Goal: Transaction & Acquisition: Book appointment/travel/reservation

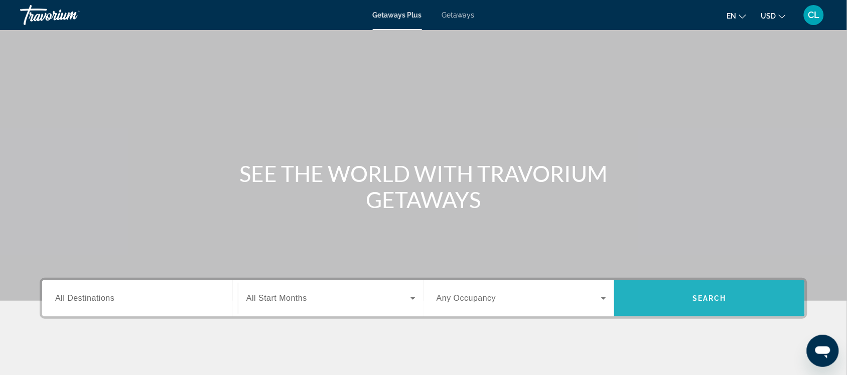
click at [709, 292] on span "Search widget" at bounding box center [709, 299] width 191 height 24
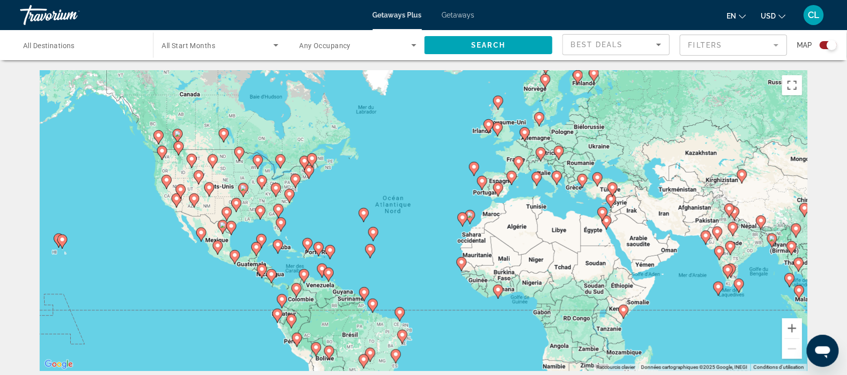
click at [518, 161] on image "Main content" at bounding box center [519, 162] width 6 height 6
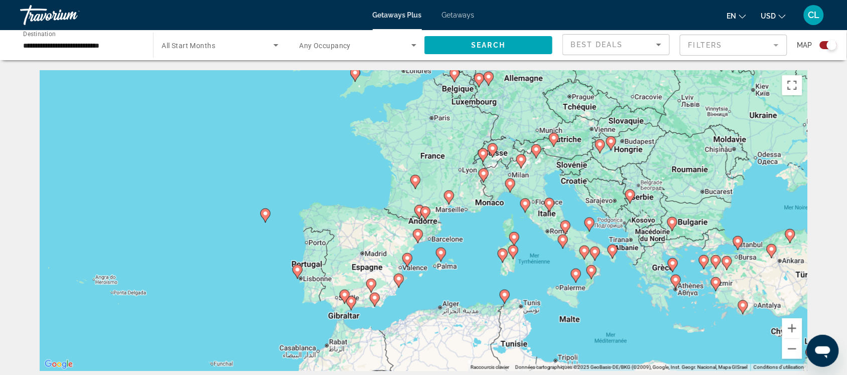
click at [447, 196] on image "Main content" at bounding box center [449, 196] width 6 height 6
type input "**********"
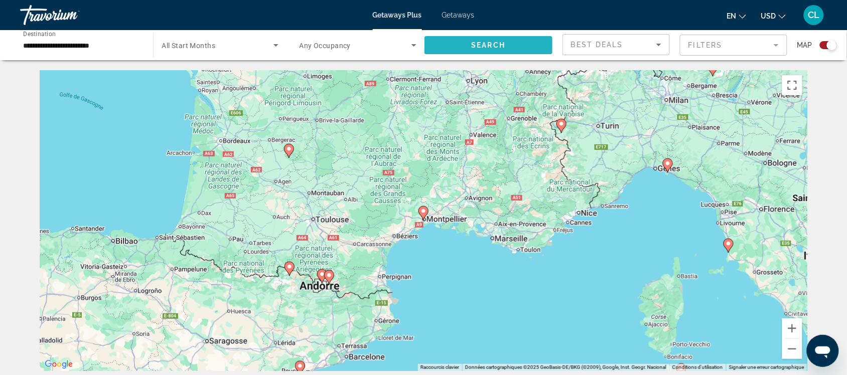
click at [498, 41] on span "Search" at bounding box center [489, 45] width 34 height 8
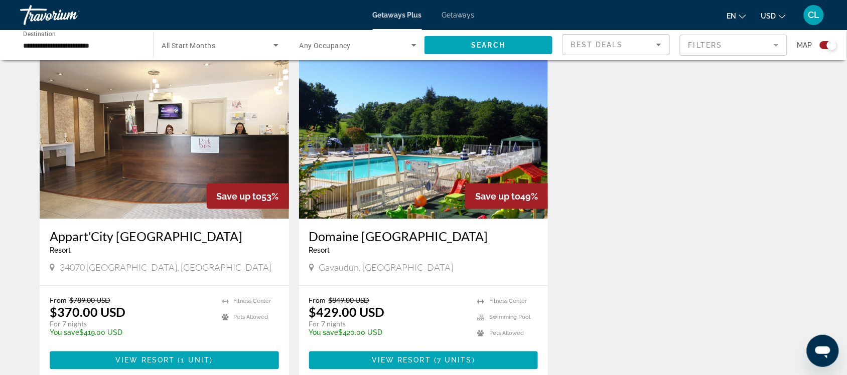
scroll to position [376, 0]
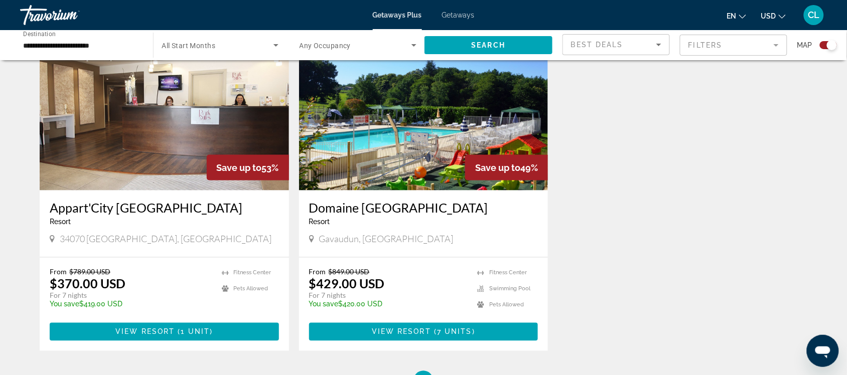
click at [769, 14] on span "USD" at bounding box center [768, 16] width 15 height 8
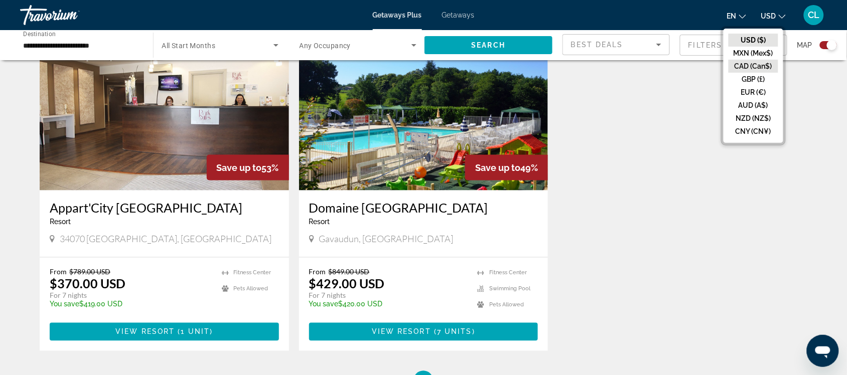
click at [739, 64] on button "CAD (Can$)" at bounding box center [754, 66] width 50 height 13
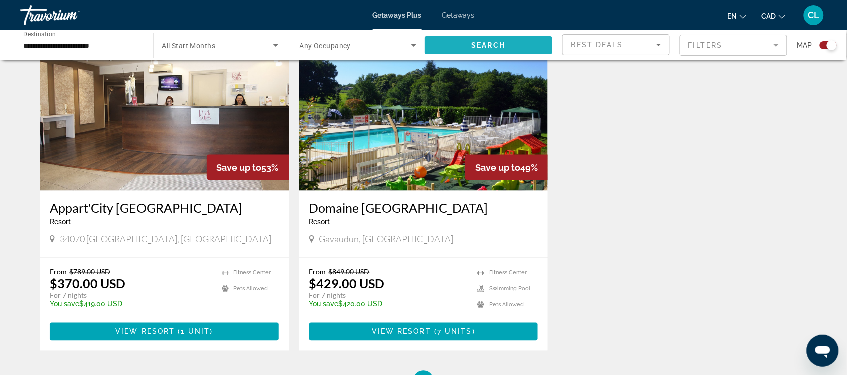
click at [493, 43] on span "Search" at bounding box center [489, 45] width 34 height 8
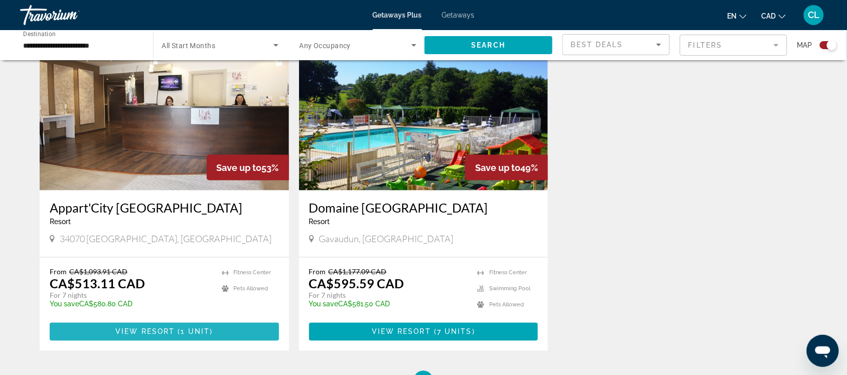
click at [155, 328] on span "View Resort" at bounding box center [144, 332] width 59 height 8
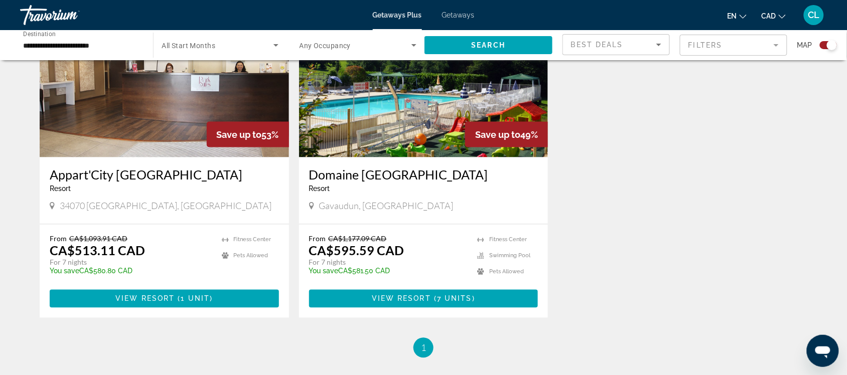
scroll to position [347, 0]
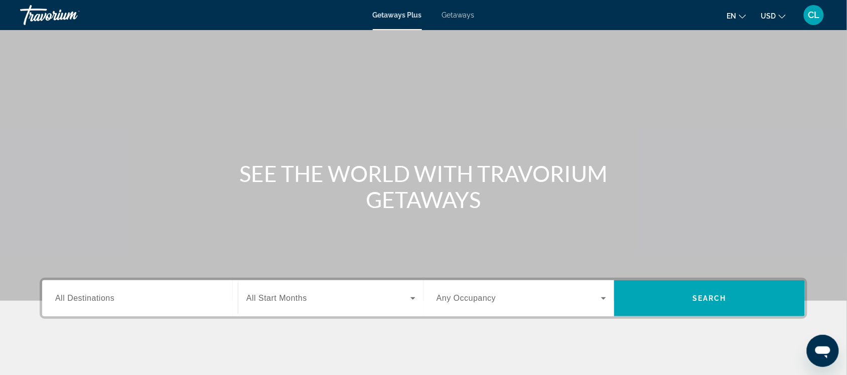
click at [774, 12] on span "USD" at bounding box center [768, 16] width 15 height 8
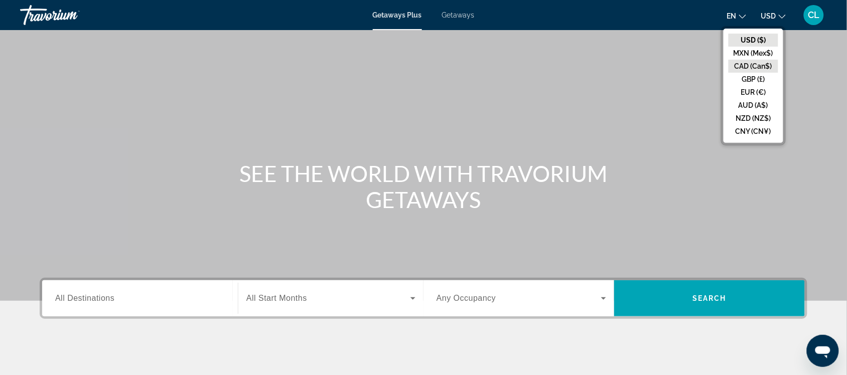
click at [741, 62] on button "CAD (Can$)" at bounding box center [754, 66] width 50 height 13
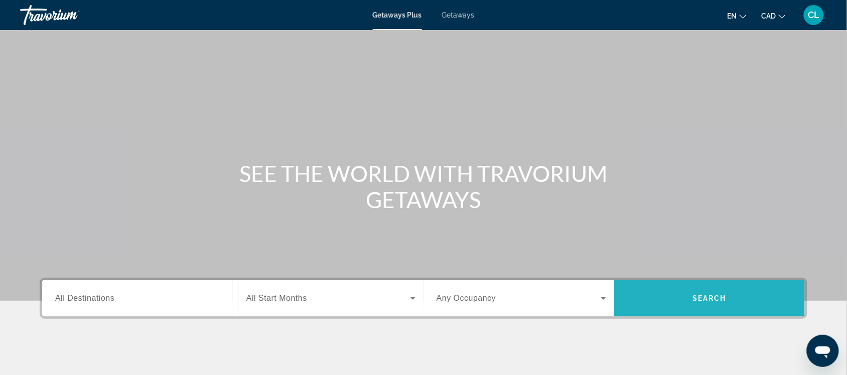
click at [717, 302] on span "Search" at bounding box center [710, 299] width 34 height 8
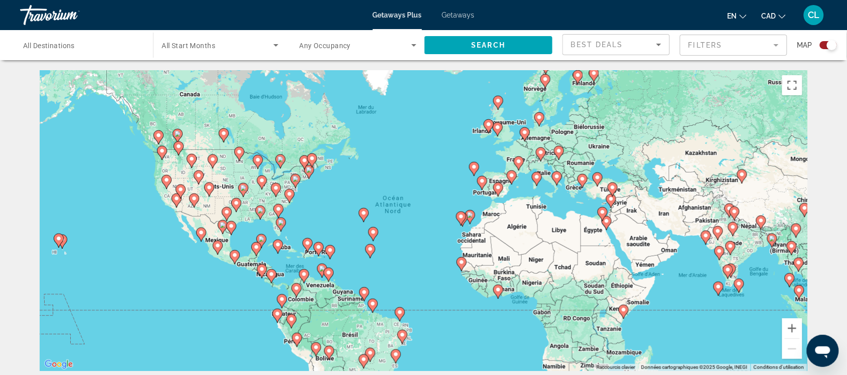
click at [295, 292] on icon "Main content" at bounding box center [296, 290] width 9 height 13
type input "**********"
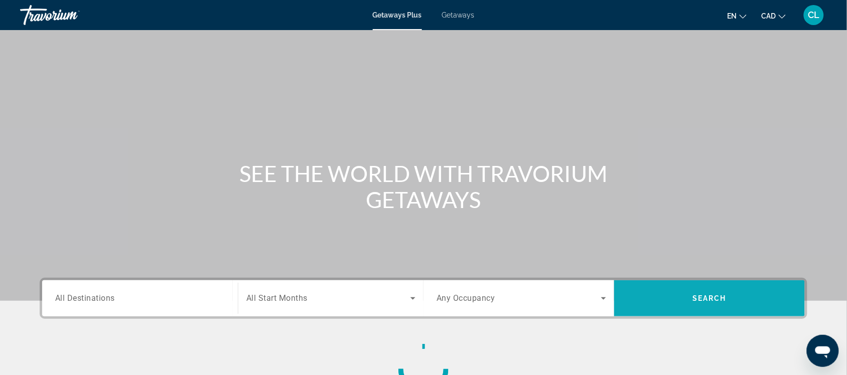
click at [688, 297] on span "Search widget" at bounding box center [709, 299] width 191 height 24
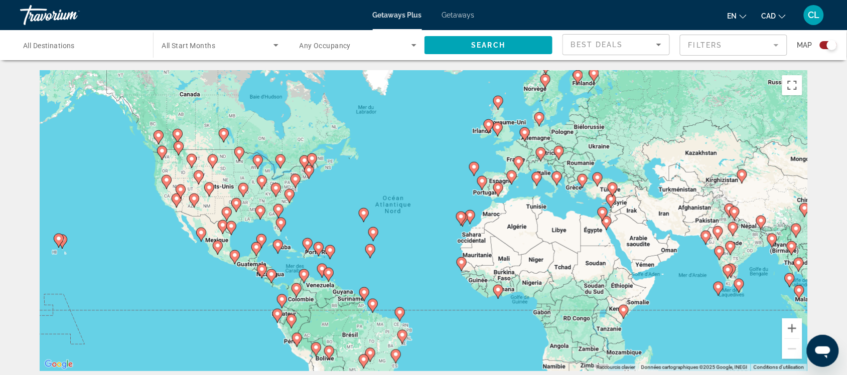
click at [278, 223] on icon "Main content" at bounding box center [281, 224] width 9 height 13
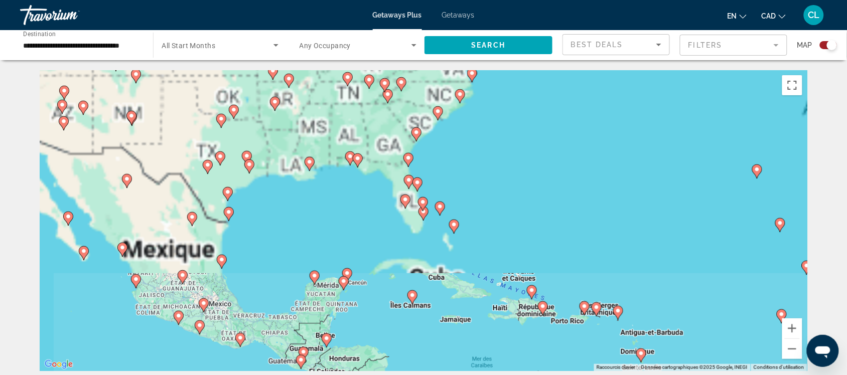
click at [410, 197] on icon "Main content" at bounding box center [405, 201] width 9 height 13
type input "**********"
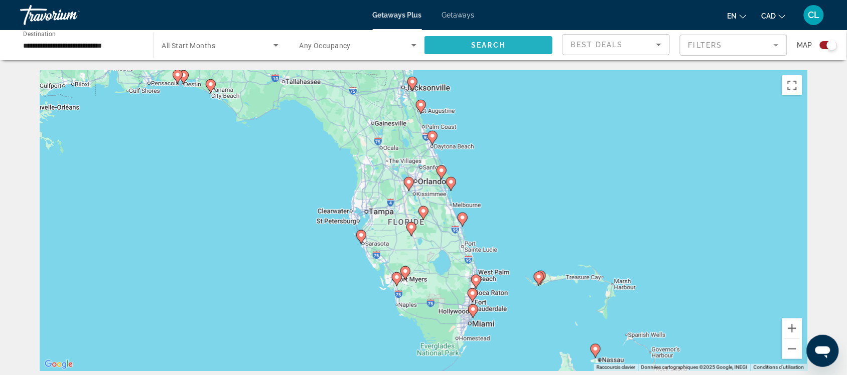
click at [492, 41] on span "Search" at bounding box center [489, 45] width 34 height 8
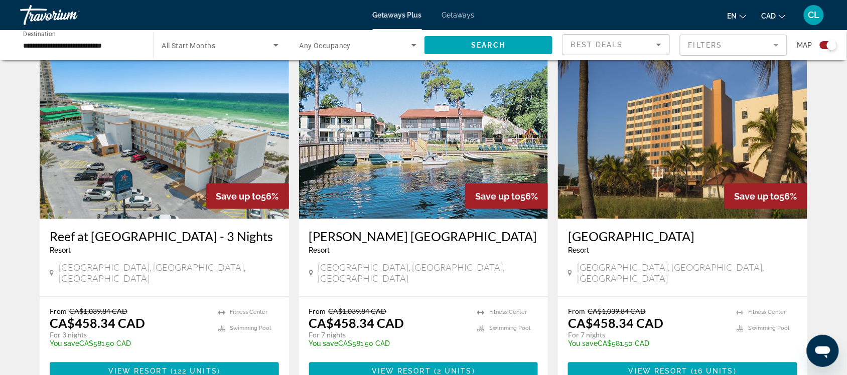
scroll to position [376, 0]
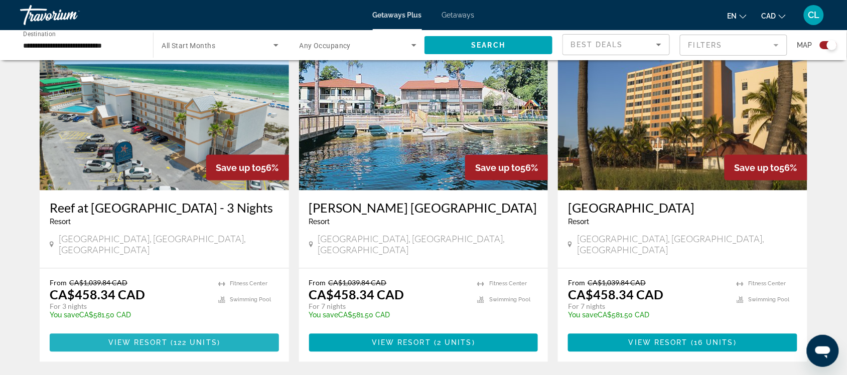
click at [166, 342] on span "View Resort" at bounding box center [137, 343] width 59 height 8
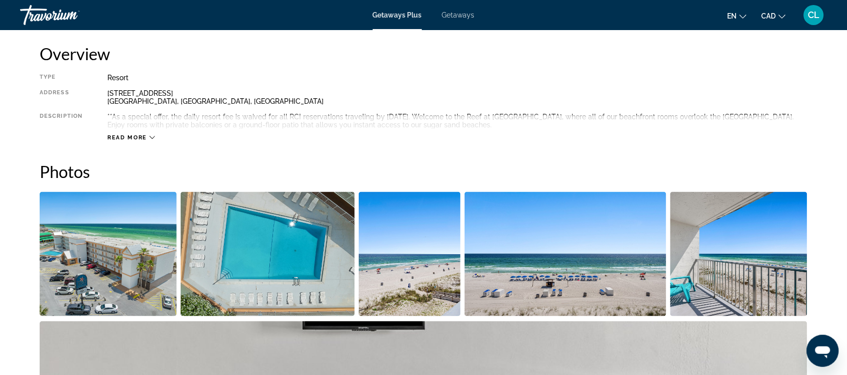
scroll to position [314, 0]
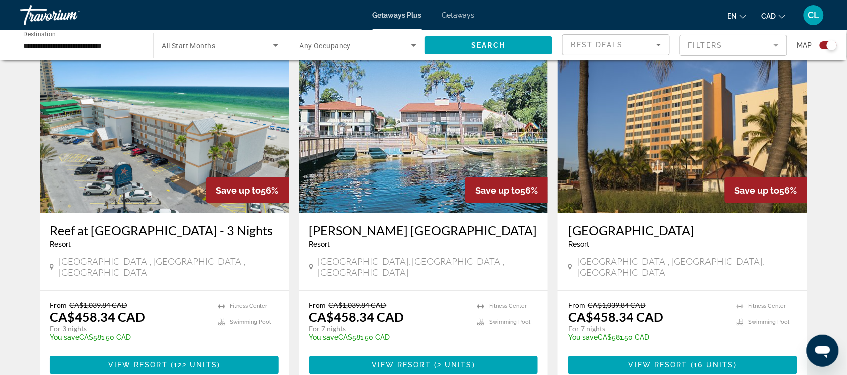
scroll to position [376, 0]
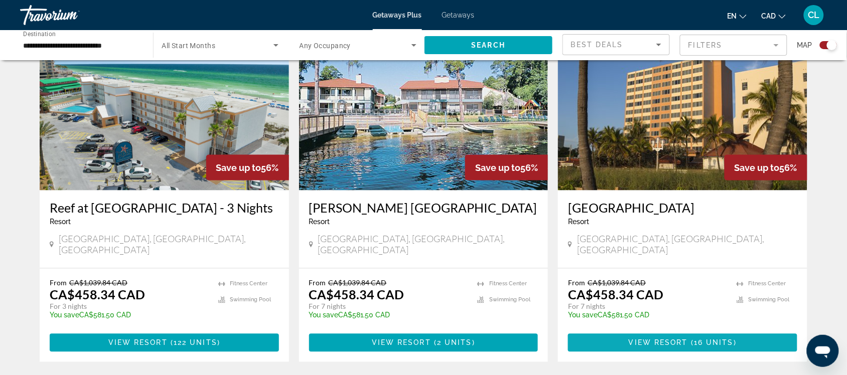
click at [691, 343] on span "( 16 units )" at bounding box center [712, 343] width 49 height 8
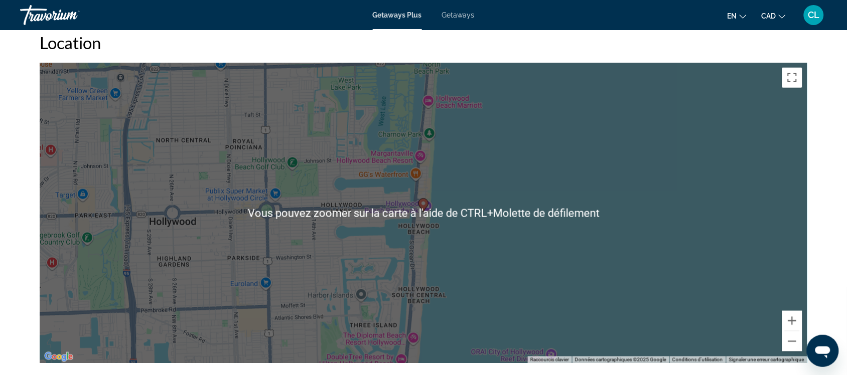
scroll to position [1380, 0]
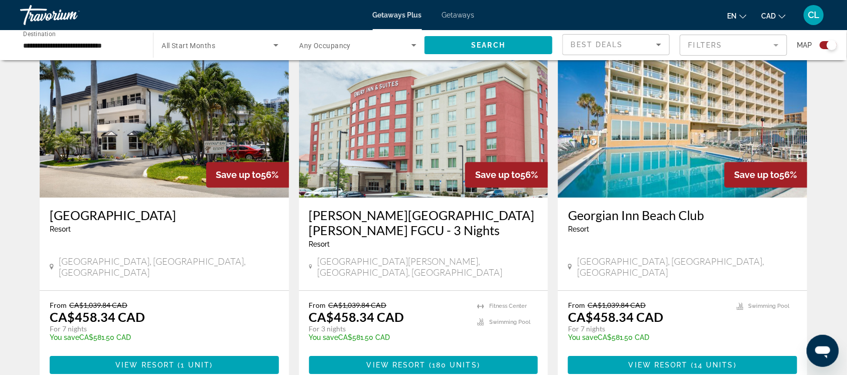
scroll to position [753, 0]
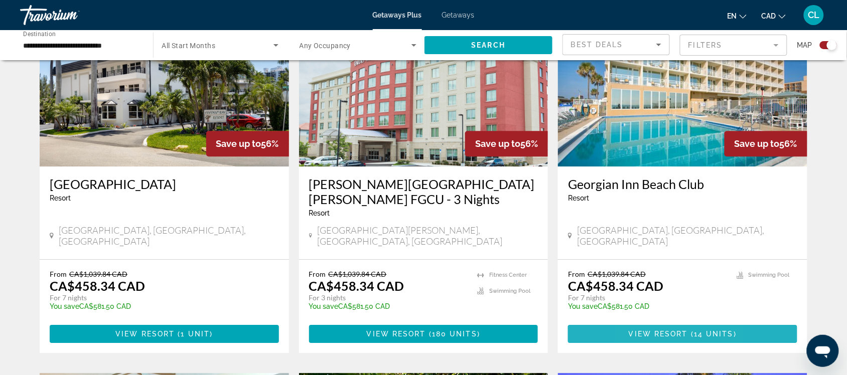
click at [643, 322] on span "Main content" at bounding box center [682, 334] width 229 height 24
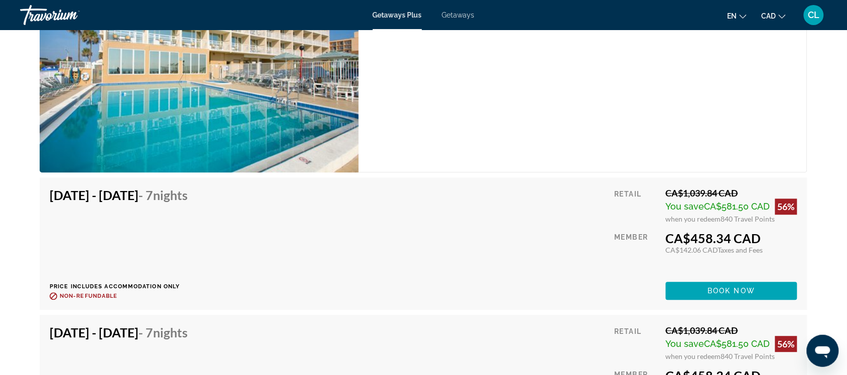
scroll to position [1757, 0]
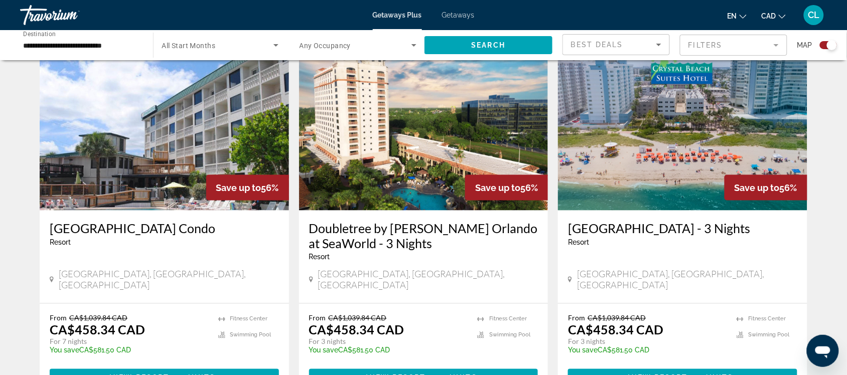
scroll to position [1506, 0]
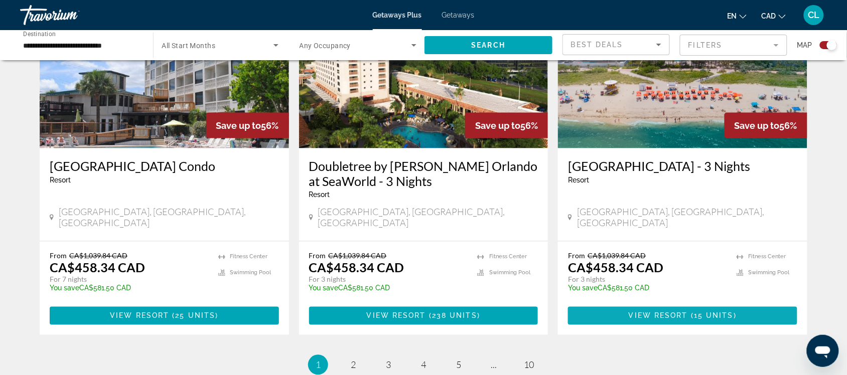
click at [678, 312] on span "View Resort" at bounding box center [658, 316] width 59 height 8
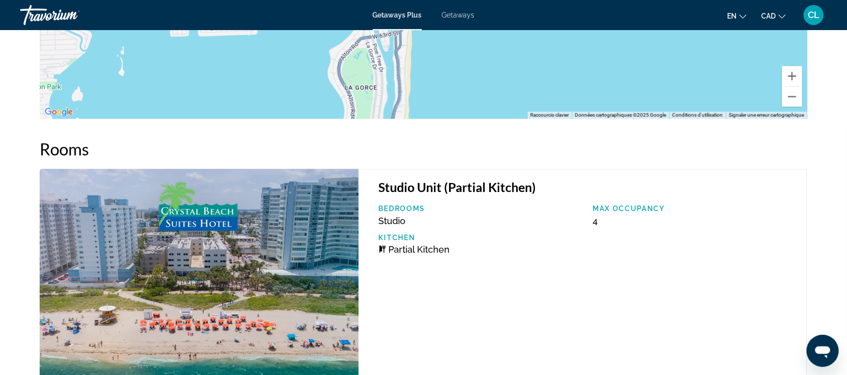
scroll to position [1380, 0]
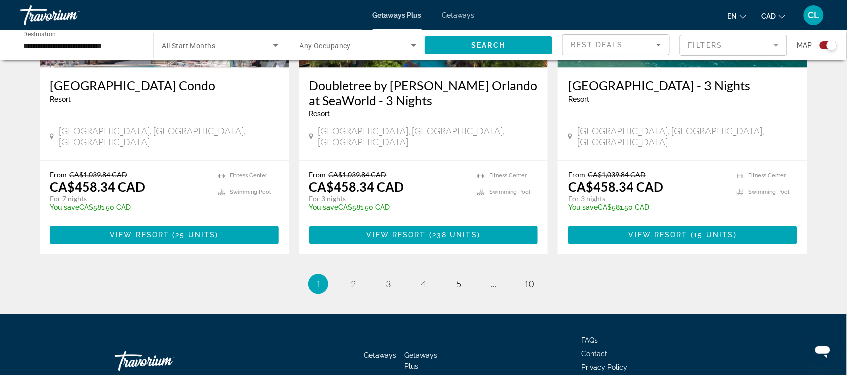
scroll to position [1605, 0]
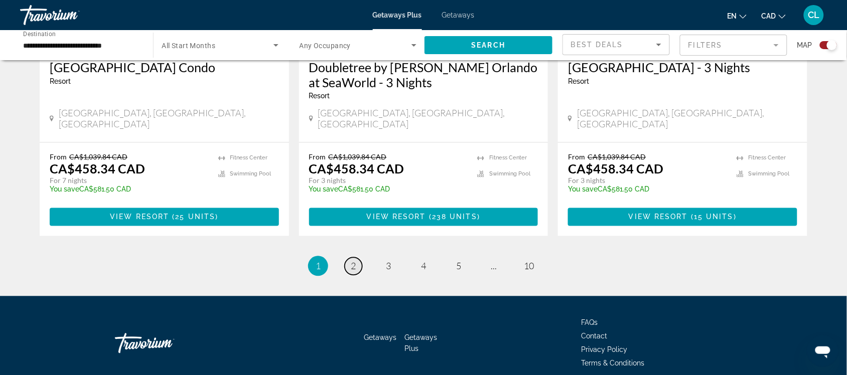
click at [354, 261] on span "2" at bounding box center [353, 266] width 5 height 11
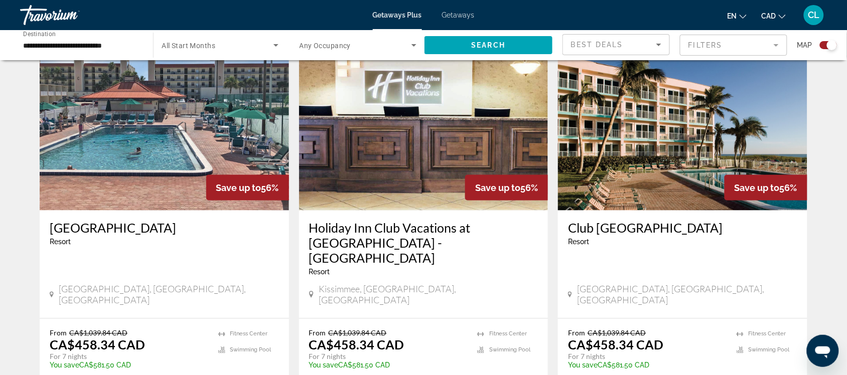
scroll to position [376, 0]
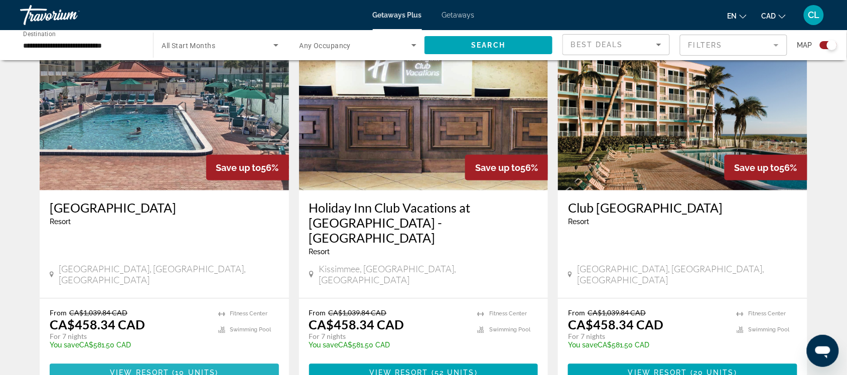
click at [171, 361] on span "Main content" at bounding box center [164, 373] width 229 height 24
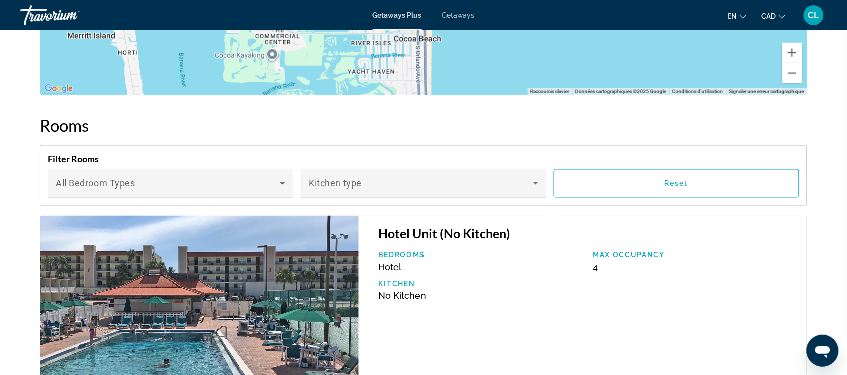
scroll to position [1255, 0]
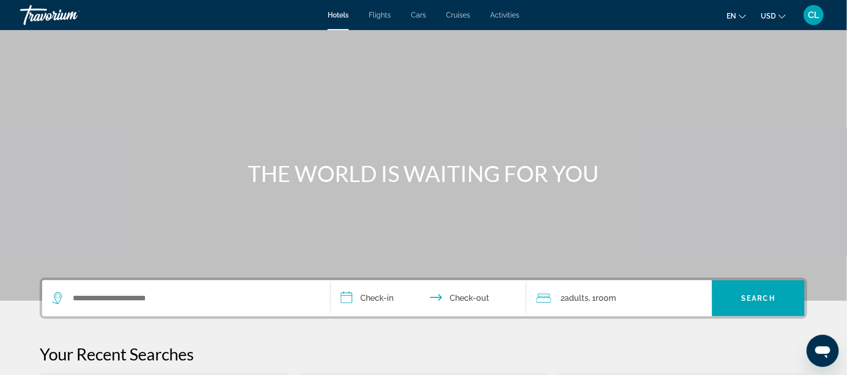
click at [418, 14] on span "Cars" at bounding box center [418, 15] width 15 height 8
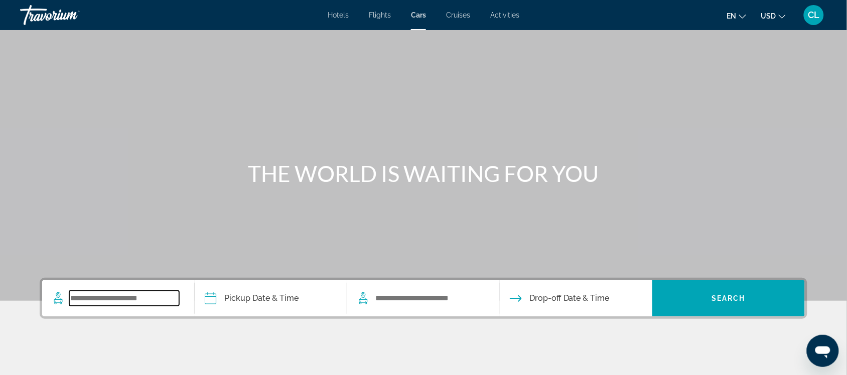
click at [90, 300] on input "Search widget" at bounding box center [124, 298] width 110 height 15
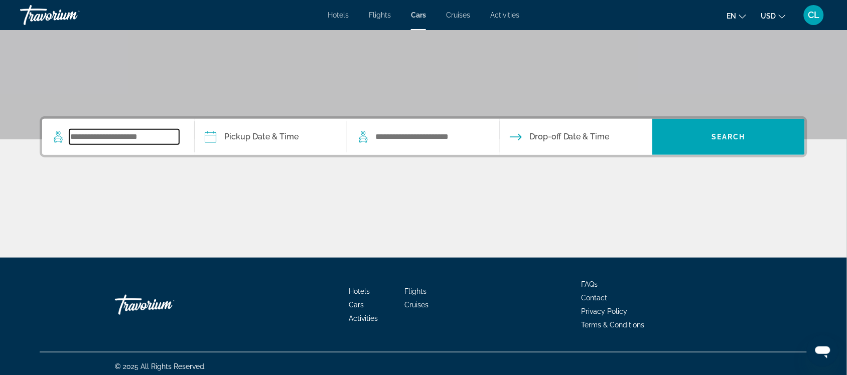
scroll to position [167, 0]
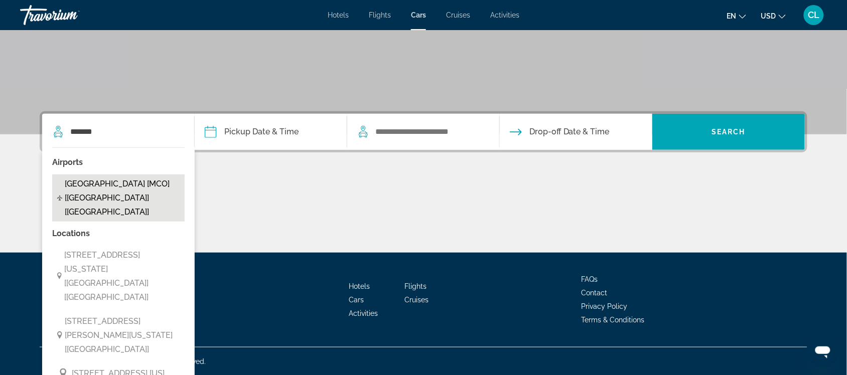
click at [111, 191] on span "[GEOGRAPHIC_DATA] [MCO] [[GEOGRAPHIC_DATA]] [[GEOGRAPHIC_DATA]]" at bounding box center [122, 198] width 115 height 42
type input "**********"
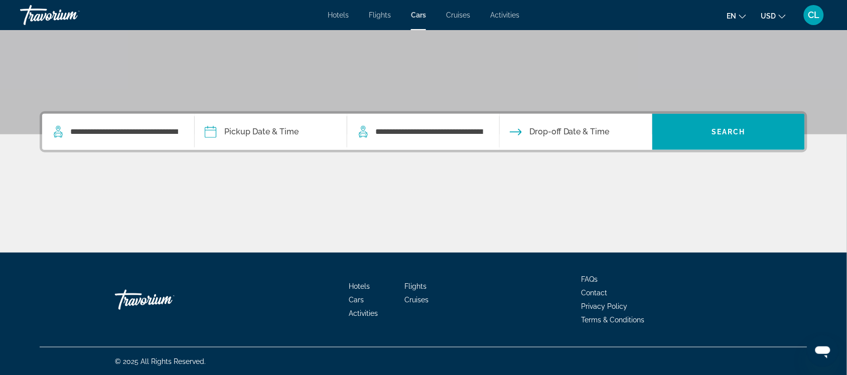
click at [212, 129] on input "Pickup date" at bounding box center [270, 133] width 157 height 39
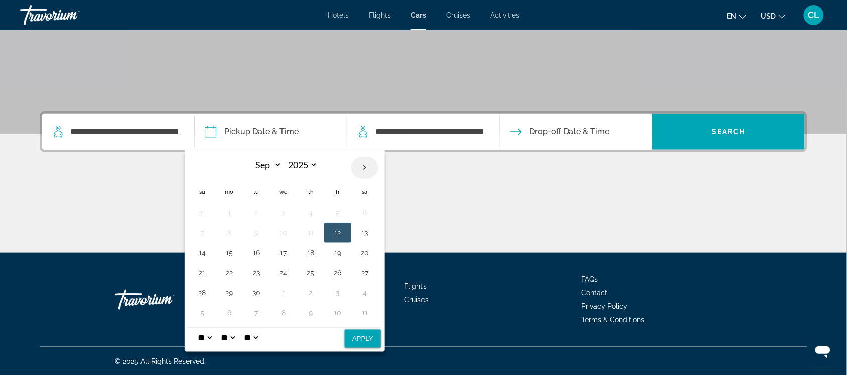
click at [367, 172] on th "Next month" at bounding box center [364, 168] width 27 height 22
select select "*"
click at [365, 211] on button "4" at bounding box center [365, 213] width 16 height 14
click at [366, 236] on button "11" at bounding box center [365, 233] width 16 height 14
click at [365, 212] on button "4" at bounding box center [365, 213] width 16 height 14
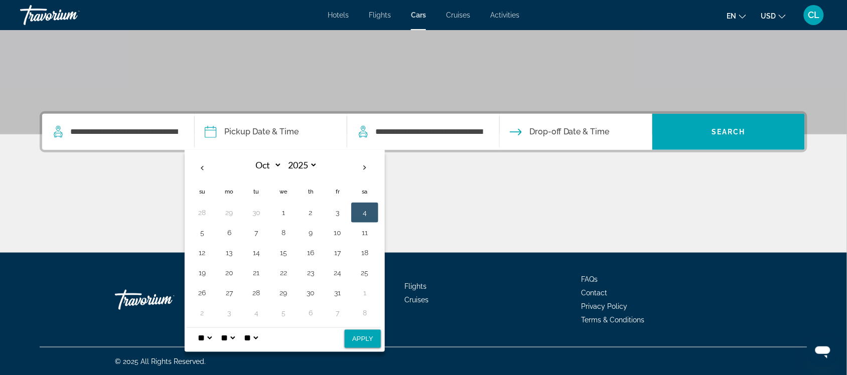
click at [557, 129] on span "Drop-off Date & Time" at bounding box center [570, 132] width 80 height 14
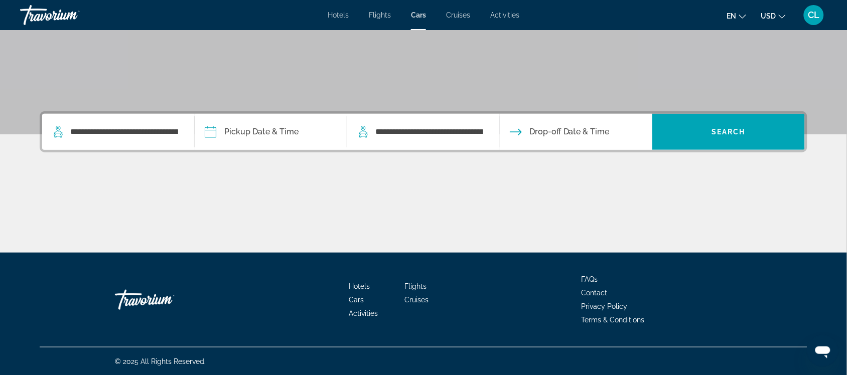
click at [557, 129] on span "Drop-off Date & Time" at bounding box center [570, 132] width 80 height 14
click at [208, 132] on input "Pickup date" at bounding box center [270, 133] width 157 height 39
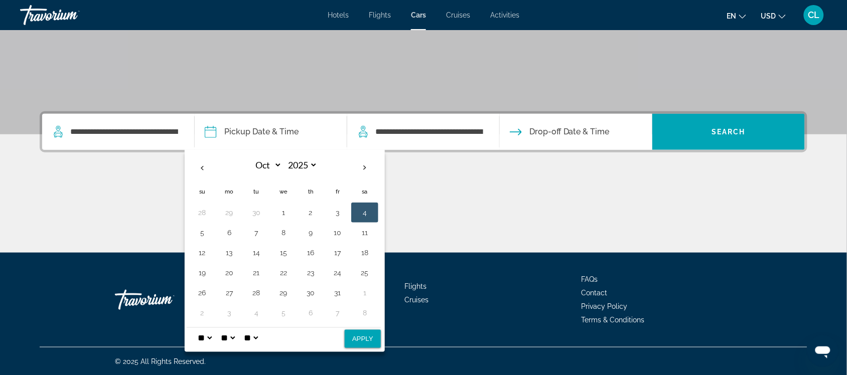
click at [360, 337] on button "Apply" at bounding box center [363, 339] width 36 height 18
type input "**********"
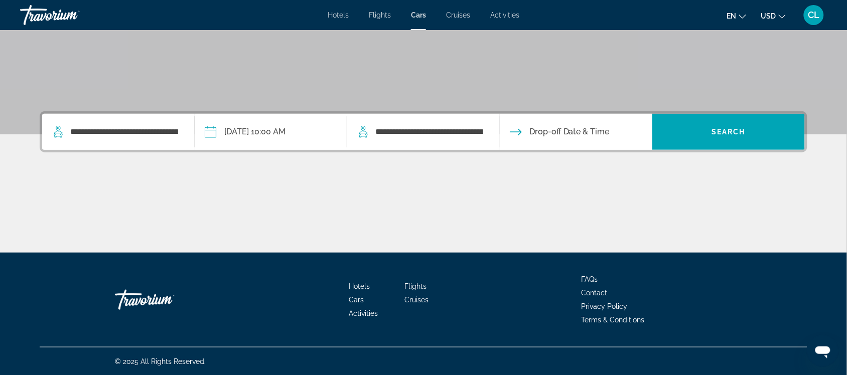
click at [575, 131] on input "Drop-off date" at bounding box center [575, 133] width 157 height 39
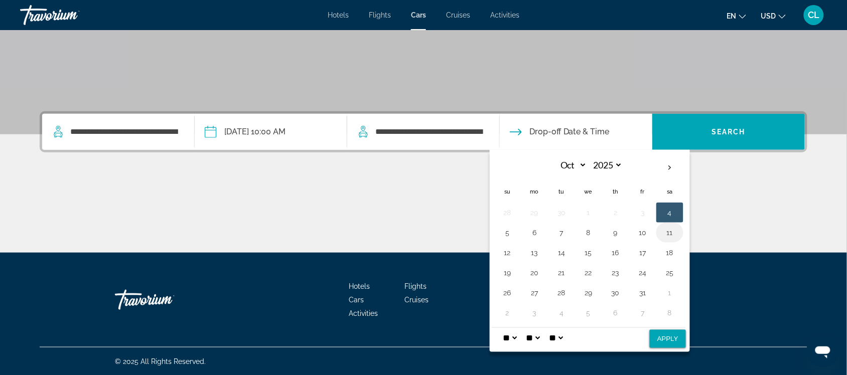
click at [669, 230] on button "11" at bounding box center [670, 233] width 16 height 14
click at [664, 340] on button "Apply" at bounding box center [668, 339] width 36 height 18
type input "**********"
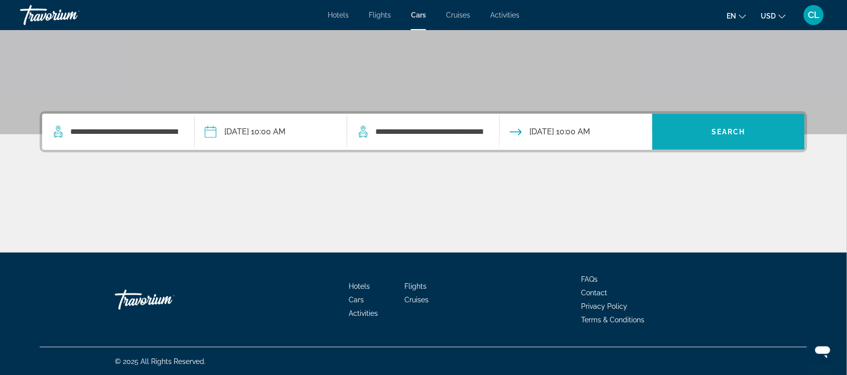
click at [716, 128] on span "Search" at bounding box center [729, 132] width 34 height 8
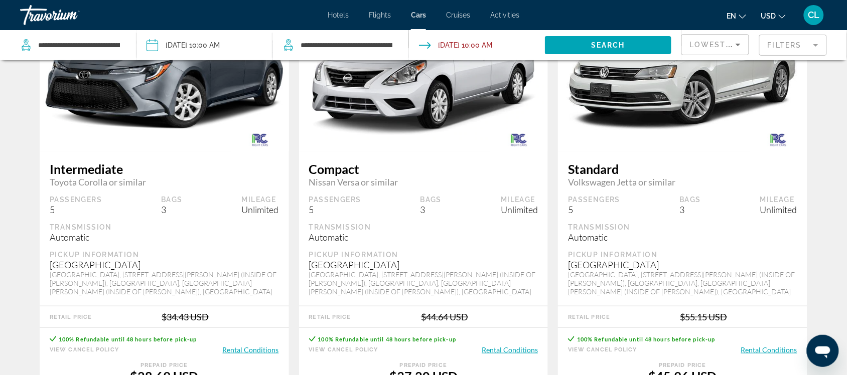
scroll to position [125, 0]
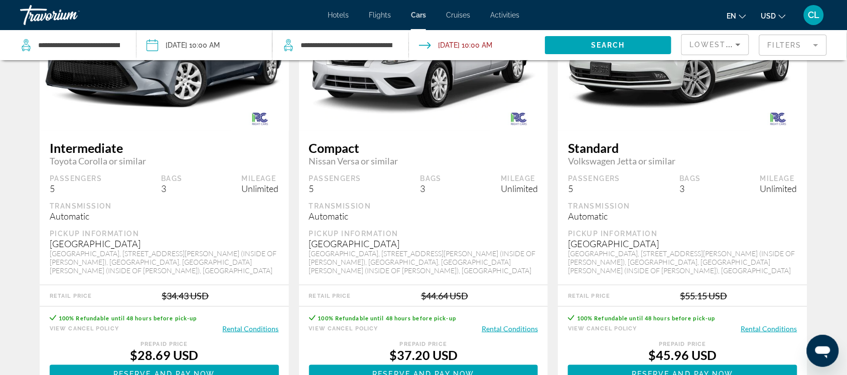
click at [768, 13] on span "USD" at bounding box center [768, 16] width 15 height 8
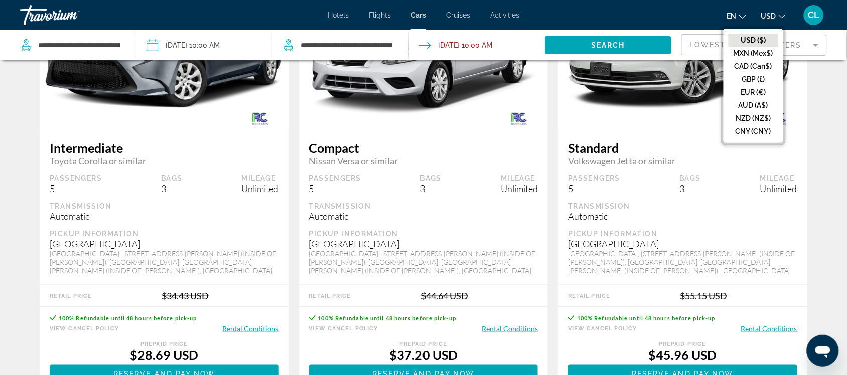
click at [751, 67] on button "CAD (Can$)" at bounding box center [754, 66] width 50 height 13
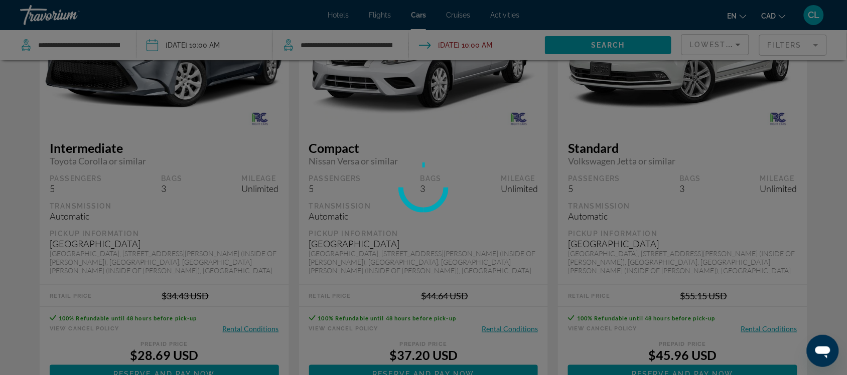
scroll to position [0, 0]
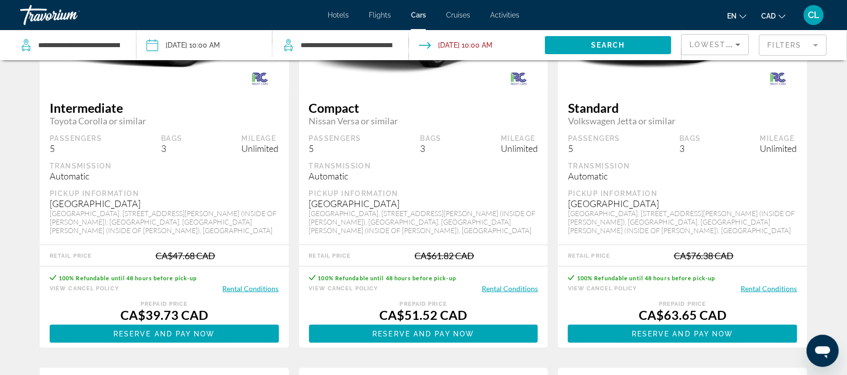
scroll to position [188, 0]
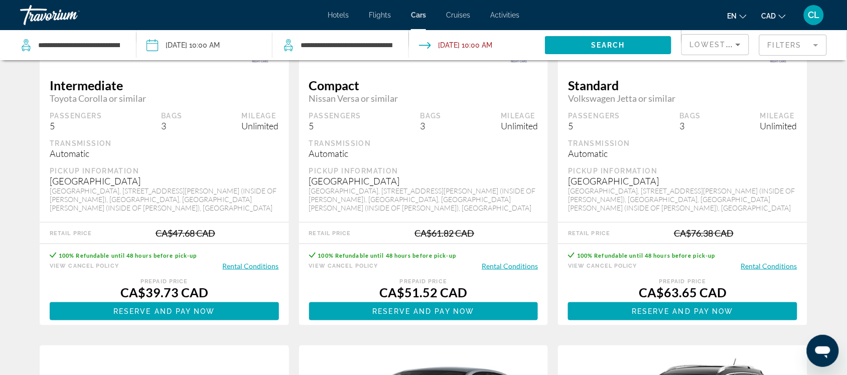
click at [254, 265] on button "Rental Conditions" at bounding box center [251, 267] width 56 height 10
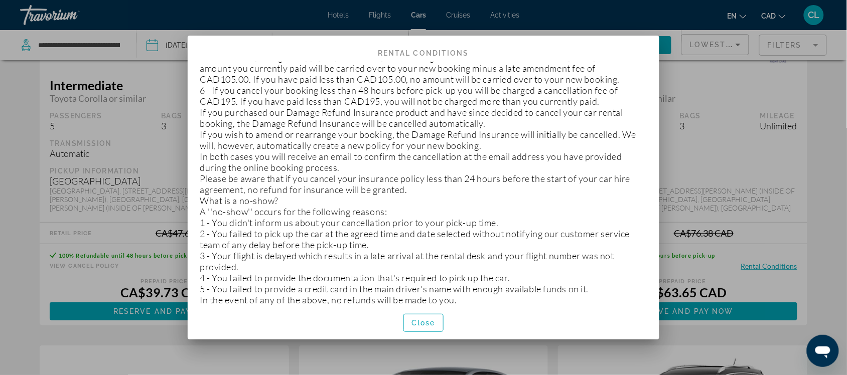
scroll to position [1503, 0]
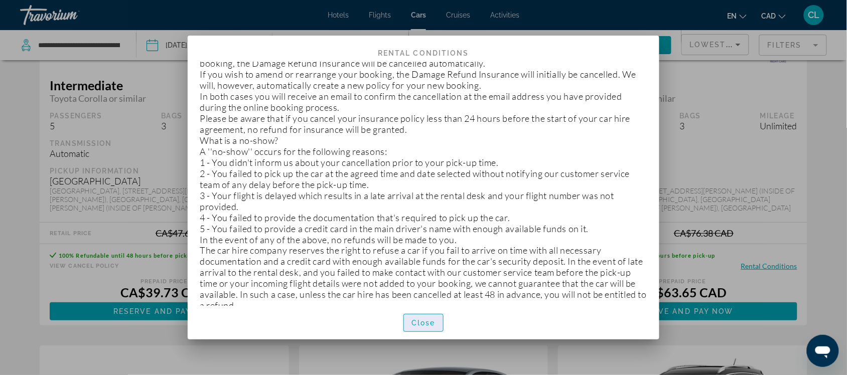
click at [430, 319] on span "Close" at bounding box center [424, 323] width 24 height 8
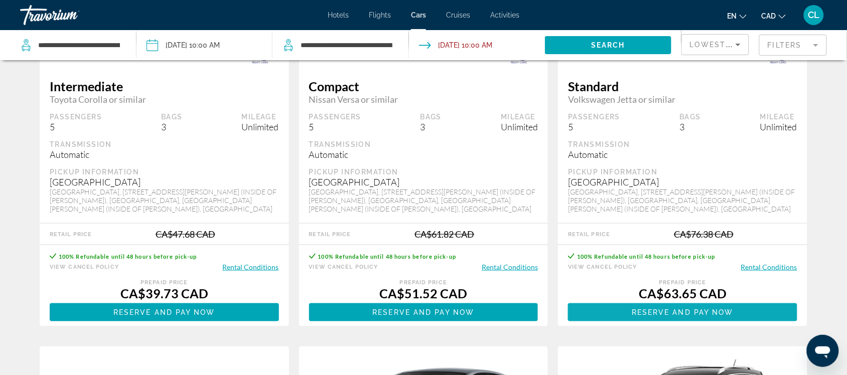
scroll to position [188, 0]
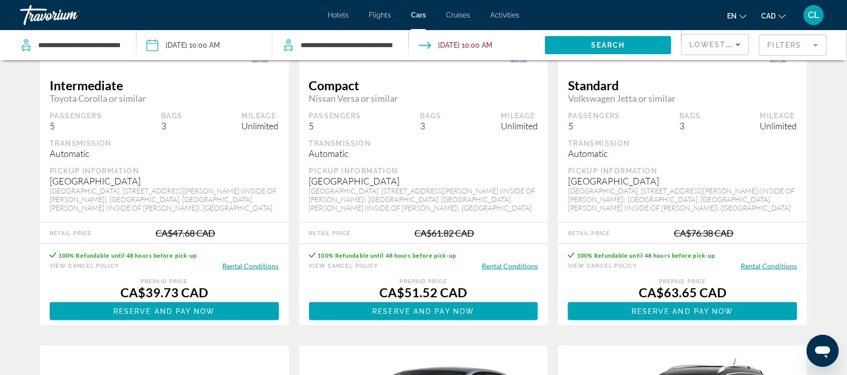
click at [450, 44] on input "Drop-off date: Oct 11, 2025 10:00 AM" at bounding box center [477, 46] width 141 height 33
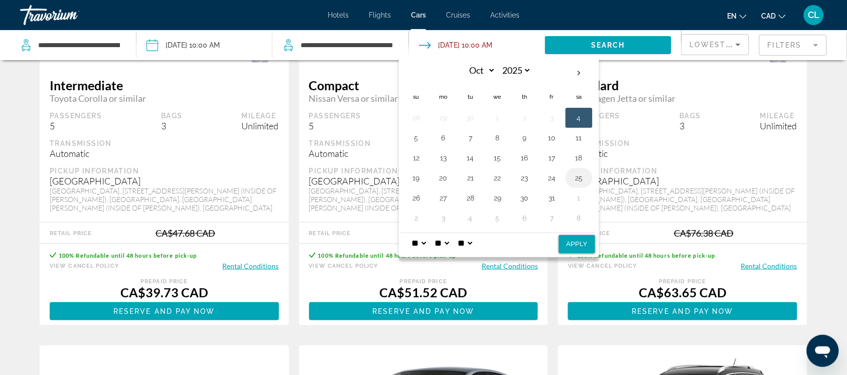
click at [581, 181] on button "25" at bounding box center [579, 178] width 16 height 14
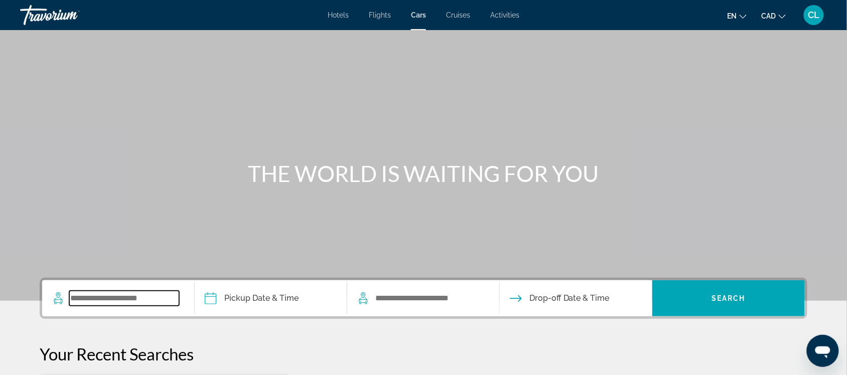
click at [78, 297] on input "Search widget" at bounding box center [124, 298] width 110 height 15
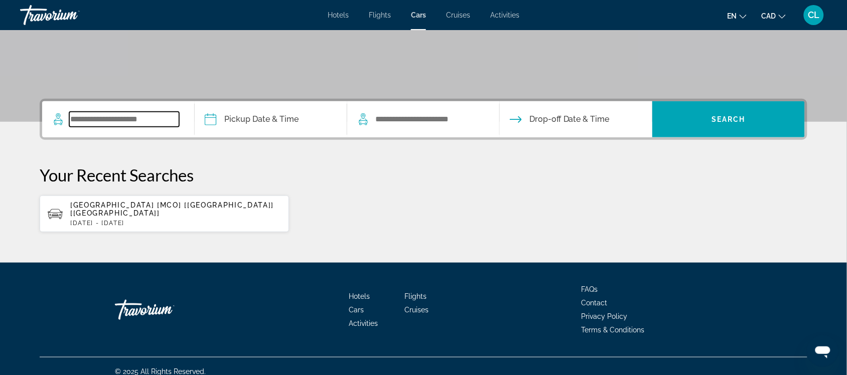
scroll to position [182, 0]
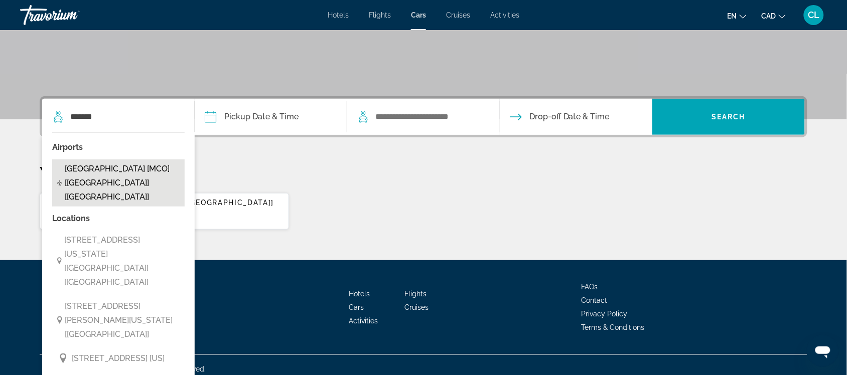
click at [139, 166] on span "[GEOGRAPHIC_DATA] [MCO] [[GEOGRAPHIC_DATA]] [[GEOGRAPHIC_DATA]]" at bounding box center [122, 183] width 115 height 42
type input "**********"
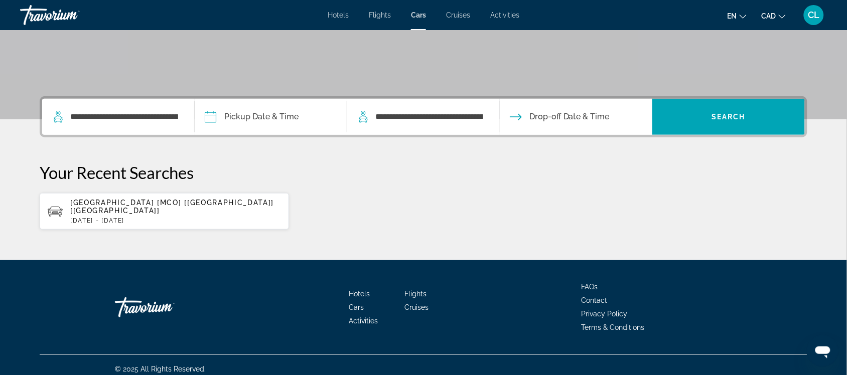
click at [210, 118] on input "Pickup date" at bounding box center [270, 118] width 157 height 39
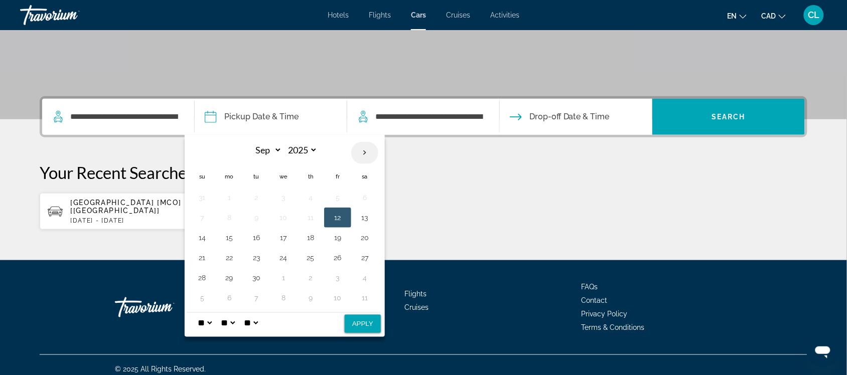
click at [365, 151] on th "Next month" at bounding box center [364, 153] width 27 height 22
select select "*"
click at [365, 198] on button "4" at bounding box center [365, 198] width 16 height 14
click at [357, 325] on button "Apply" at bounding box center [363, 324] width 36 height 18
type input "**********"
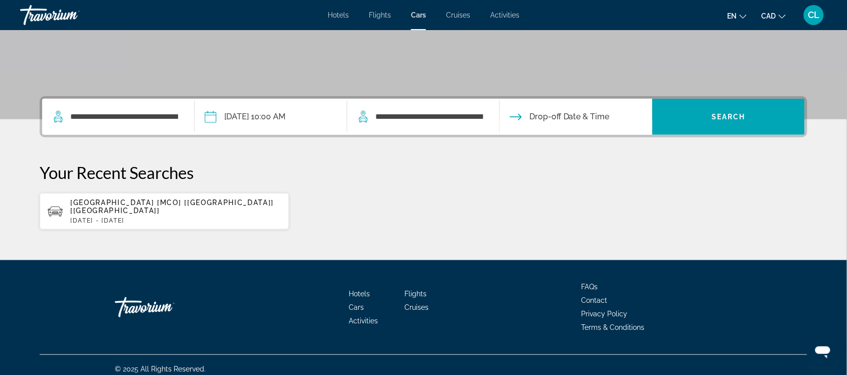
click at [575, 114] on input "Drop-off date" at bounding box center [575, 118] width 157 height 39
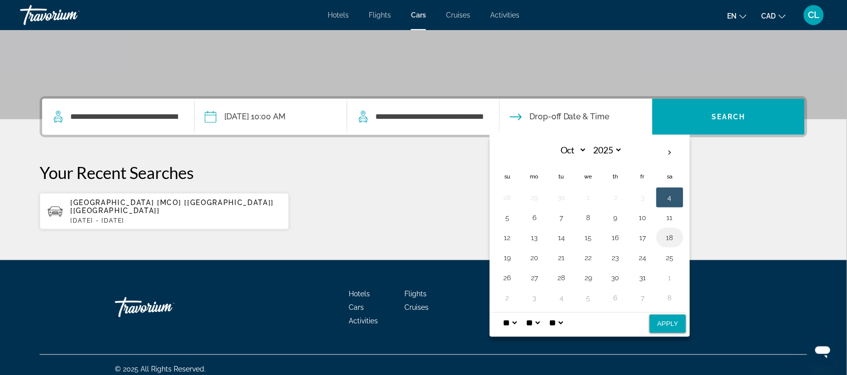
click at [670, 236] on button "18" at bounding box center [670, 238] width 16 height 14
click at [669, 328] on button "Apply" at bounding box center [668, 324] width 36 height 18
type input "**********"
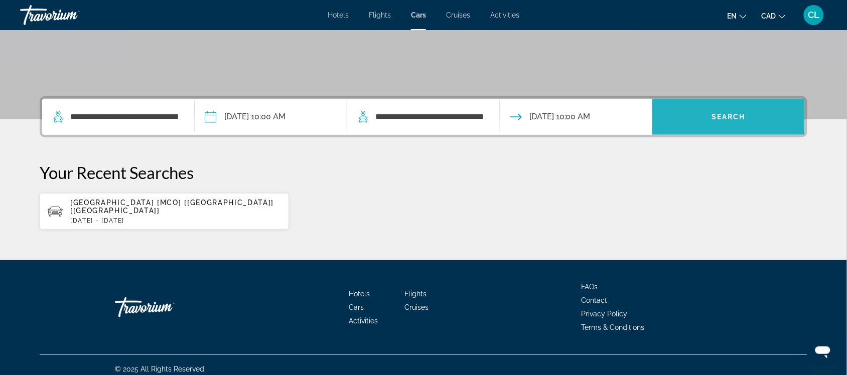
click at [730, 110] on span "Search widget" at bounding box center [729, 117] width 153 height 24
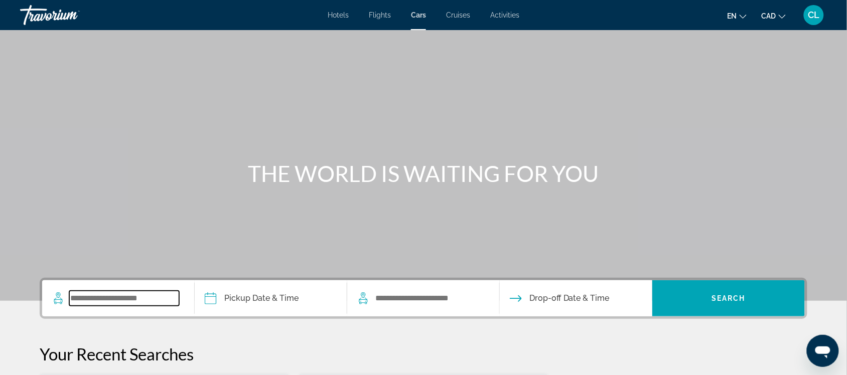
click at [96, 302] on input "Search widget" at bounding box center [124, 298] width 110 height 15
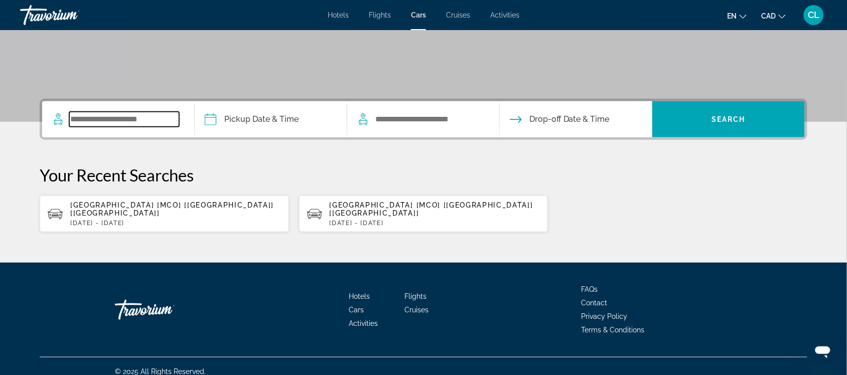
scroll to position [182, 0]
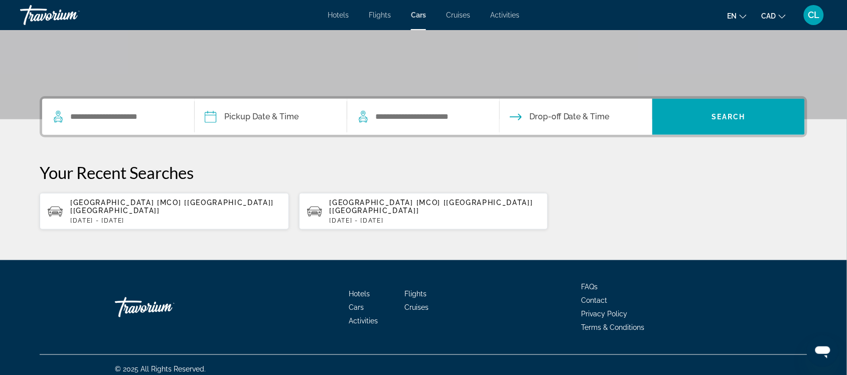
click at [104, 202] on span "[GEOGRAPHIC_DATA] [MCO] [[GEOGRAPHIC_DATA]] [[GEOGRAPHIC_DATA]]" at bounding box center [172, 207] width 204 height 16
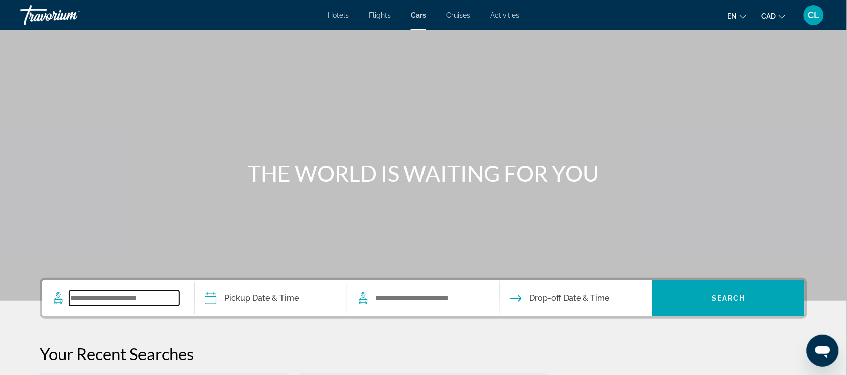
click at [73, 292] on input "Search widget" at bounding box center [124, 298] width 110 height 15
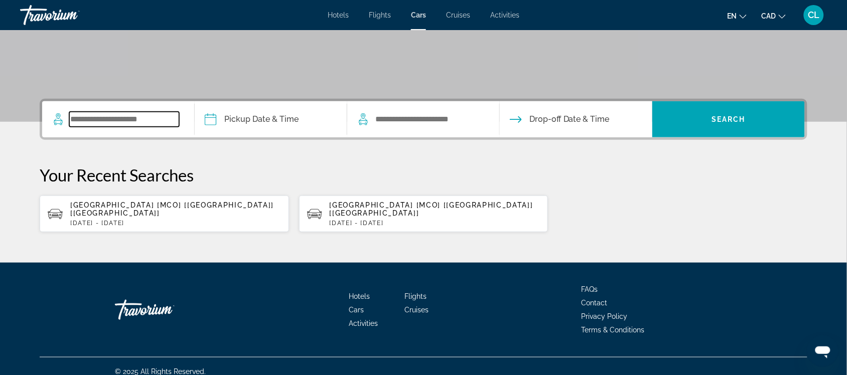
scroll to position [182, 0]
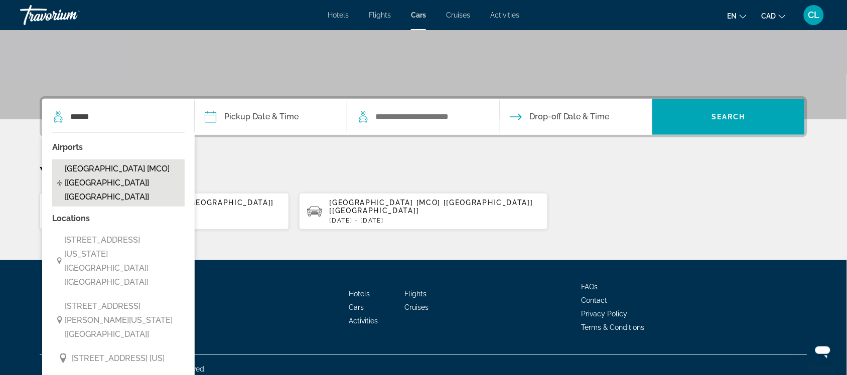
click at [103, 166] on span "[GEOGRAPHIC_DATA] [MCO] [[GEOGRAPHIC_DATA]] [[GEOGRAPHIC_DATA]]" at bounding box center [122, 183] width 115 height 42
type input "**********"
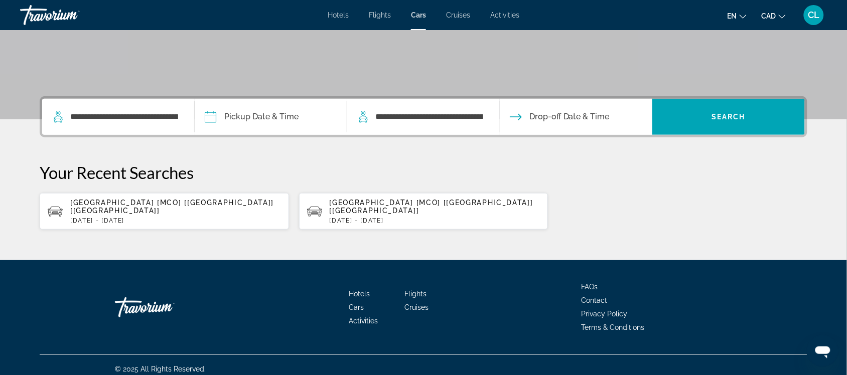
click at [216, 115] on input "Pickup date" at bounding box center [270, 118] width 157 height 39
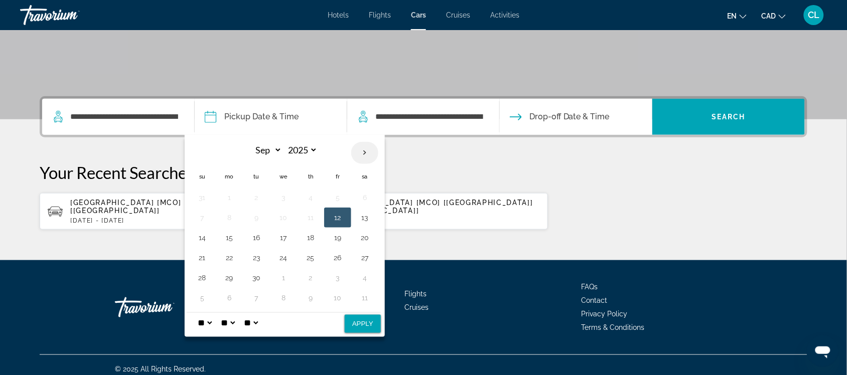
click at [365, 153] on th "Next month" at bounding box center [364, 153] width 27 height 22
select select "*"
click at [366, 194] on button "4" at bounding box center [365, 198] width 16 height 14
click at [359, 325] on button "Apply" at bounding box center [363, 324] width 36 height 18
type input "**********"
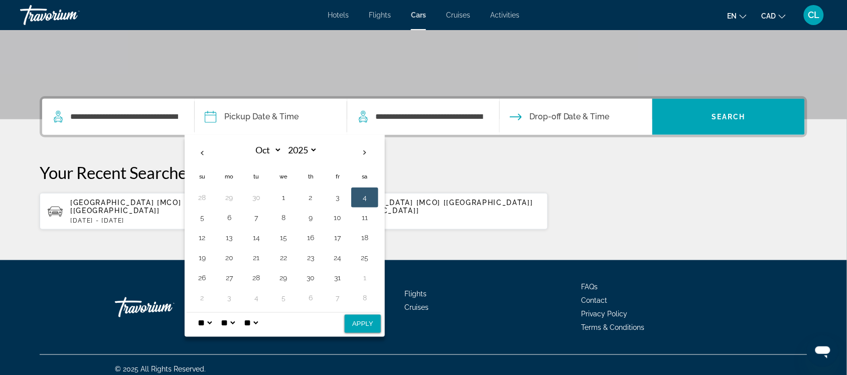
select select "*"
select select "**"
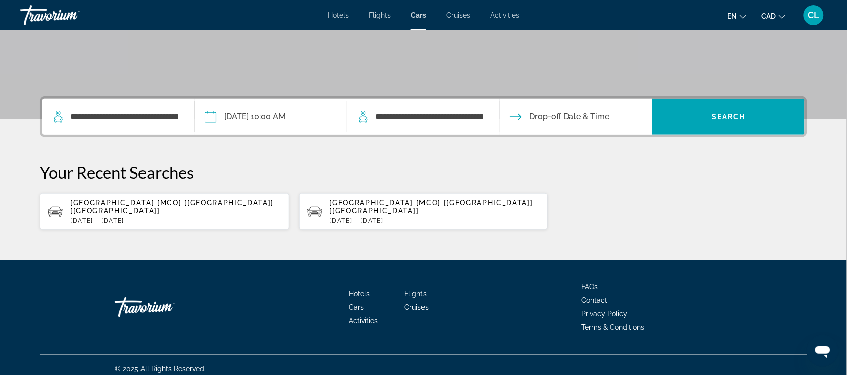
click at [575, 114] on input "Drop-off date" at bounding box center [575, 118] width 157 height 39
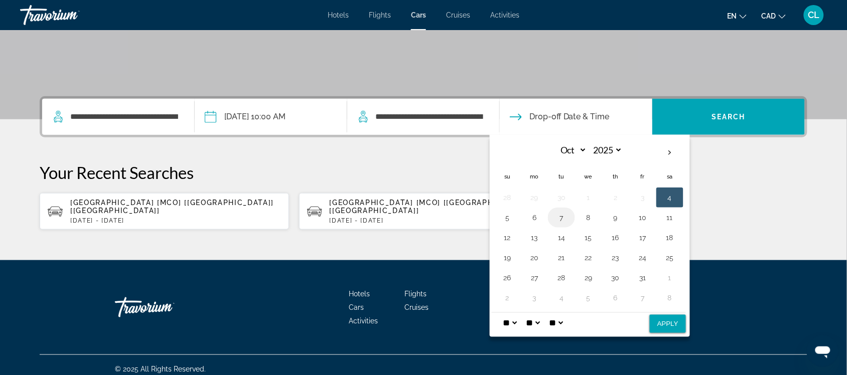
click at [561, 217] on button "7" at bounding box center [562, 218] width 16 height 14
click at [664, 324] on button "Apply" at bounding box center [668, 324] width 36 height 18
type input "**********"
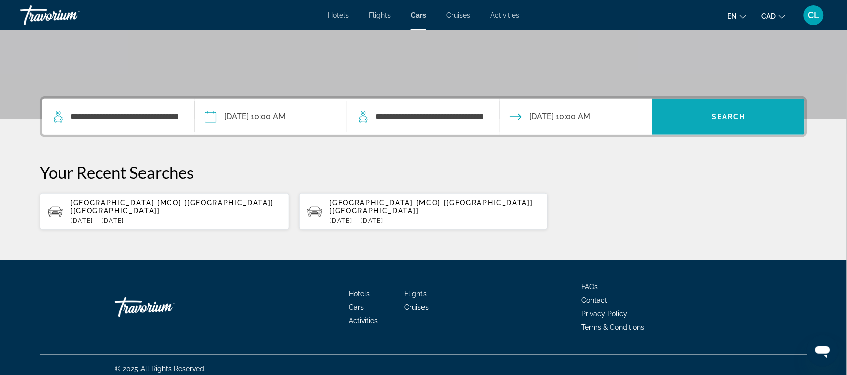
click at [739, 111] on span "Search widget" at bounding box center [729, 117] width 153 height 24
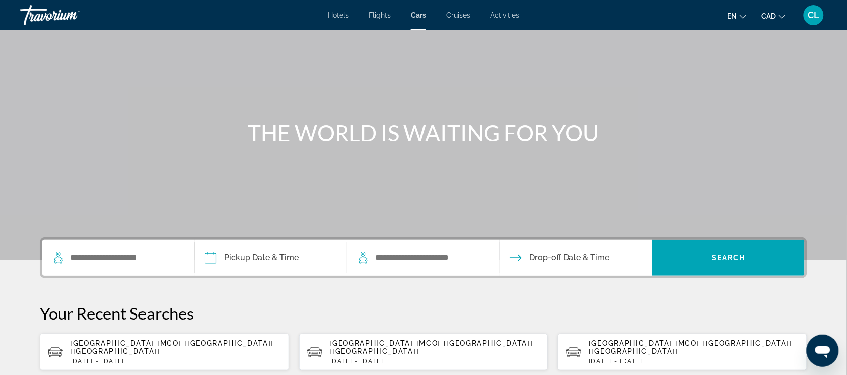
scroll to position [63, 0]
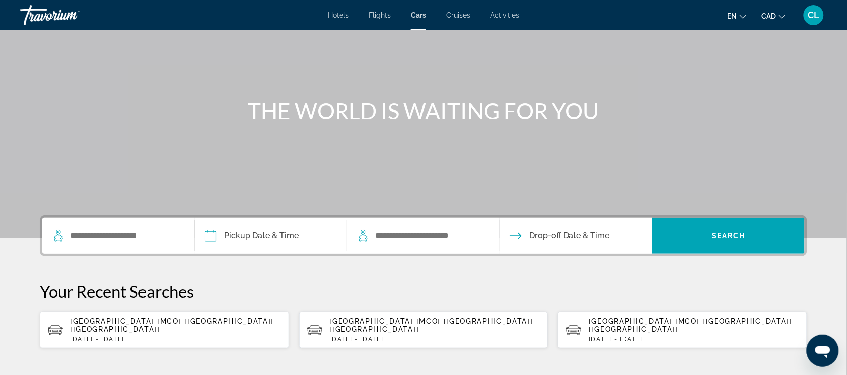
click at [611, 325] on span "[GEOGRAPHIC_DATA] [MCO] [[GEOGRAPHIC_DATA]] [[GEOGRAPHIC_DATA]]" at bounding box center [691, 326] width 204 height 16
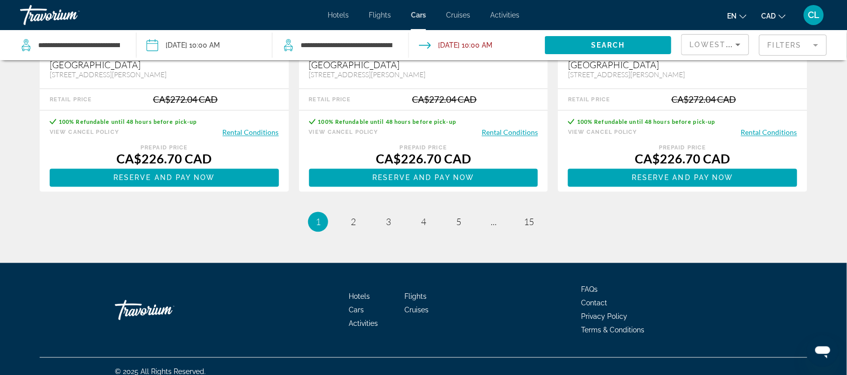
scroll to position [1615, 0]
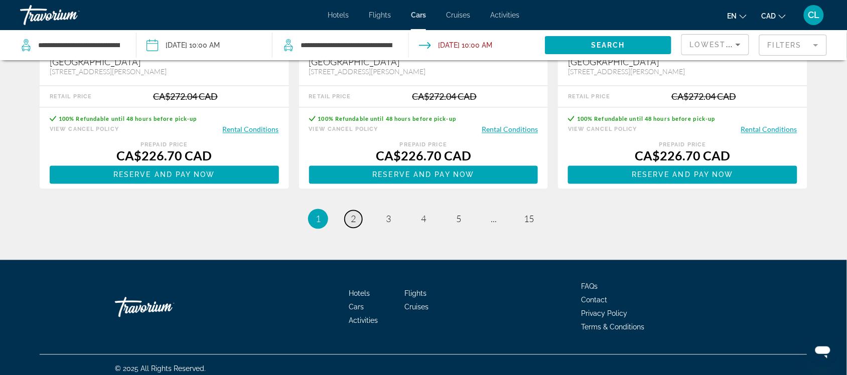
click at [351, 214] on span "2" at bounding box center [353, 219] width 5 height 11
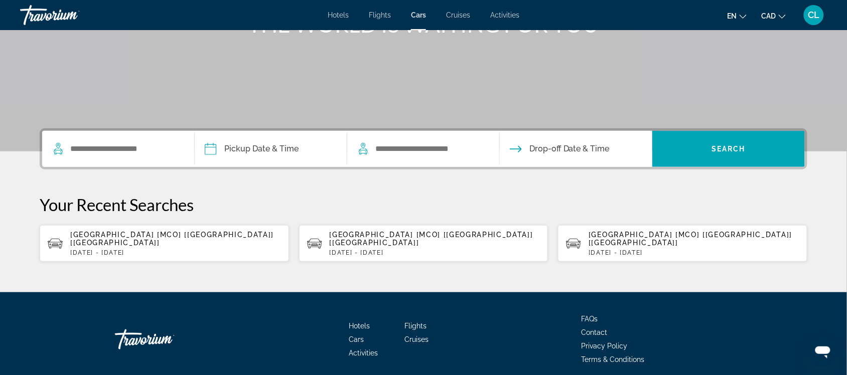
scroll to position [119, 0]
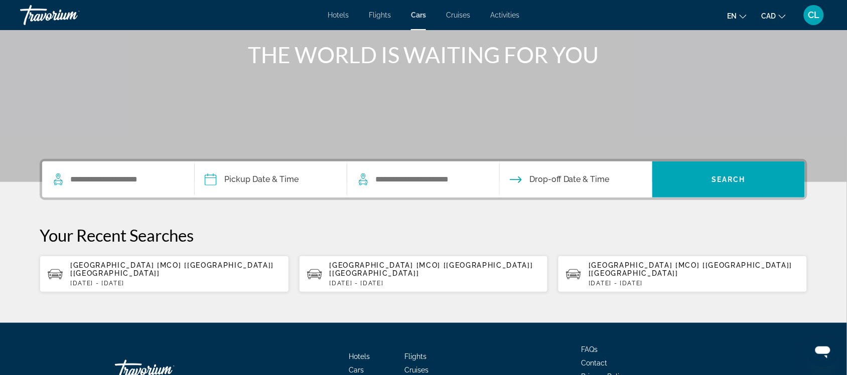
click at [625, 280] on p "[DATE] - [DATE]" at bounding box center [694, 283] width 211 height 7
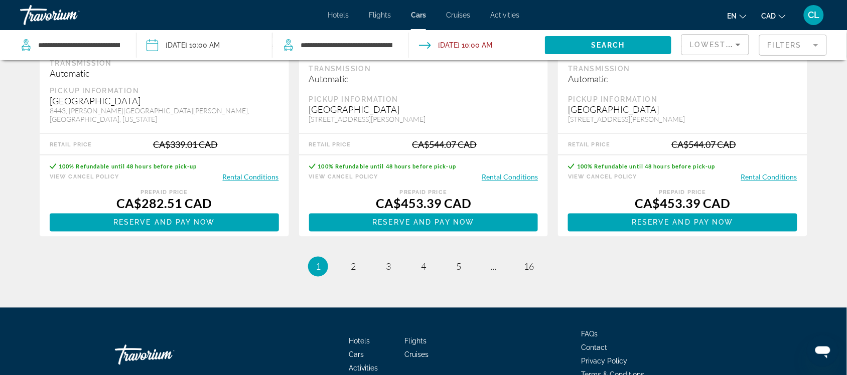
scroll to position [1581, 0]
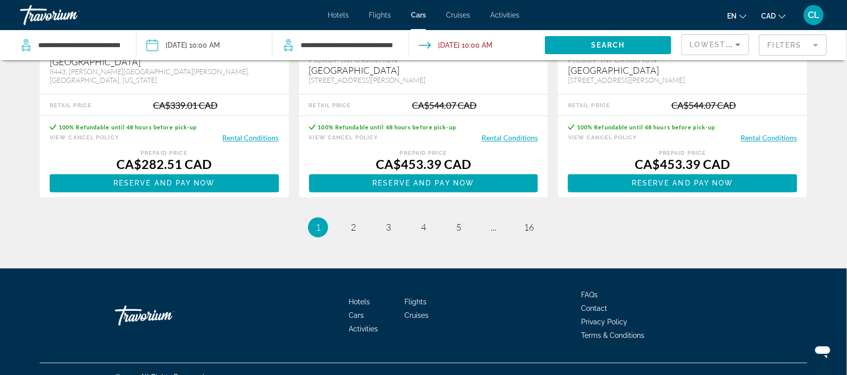
click at [314, 218] on li "You're on page 1" at bounding box center [318, 228] width 20 height 20
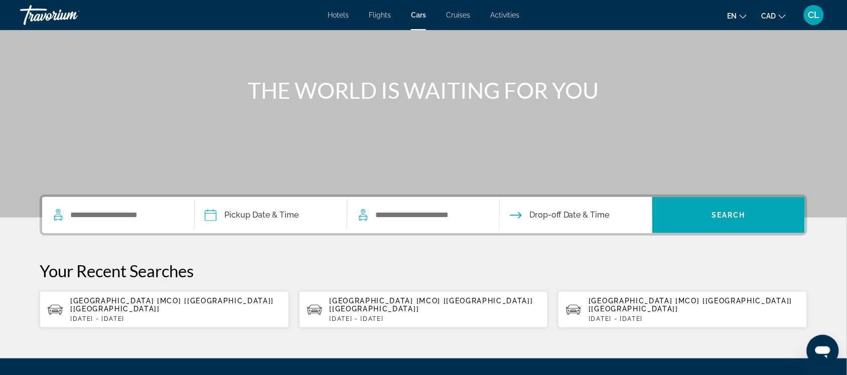
scroll to position [125, 0]
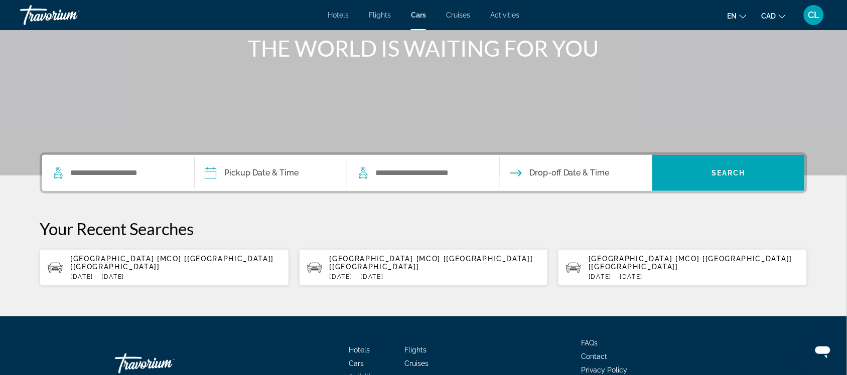
click at [630, 264] on div "[GEOGRAPHIC_DATA] [MCO] [[GEOGRAPHIC_DATA]] [[GEOGRAPHIC_DATA]] [DATE] - [DATE]" at bounding box center [694, 268] width 211 height 26
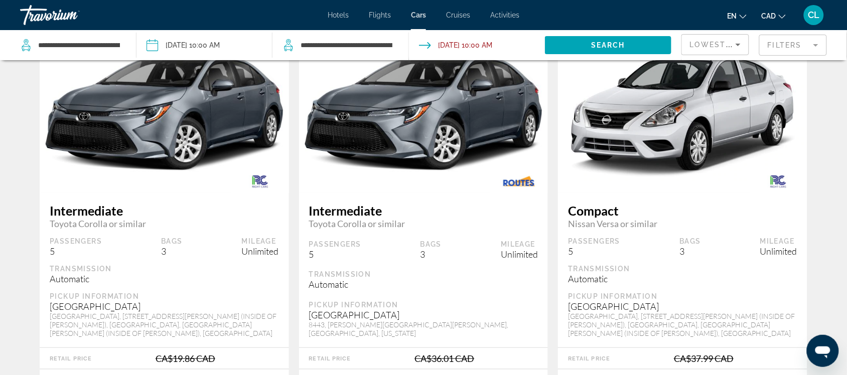
scroll to position [125, 0]
